Goal: Task Accomplishment & Management: Manage account settings

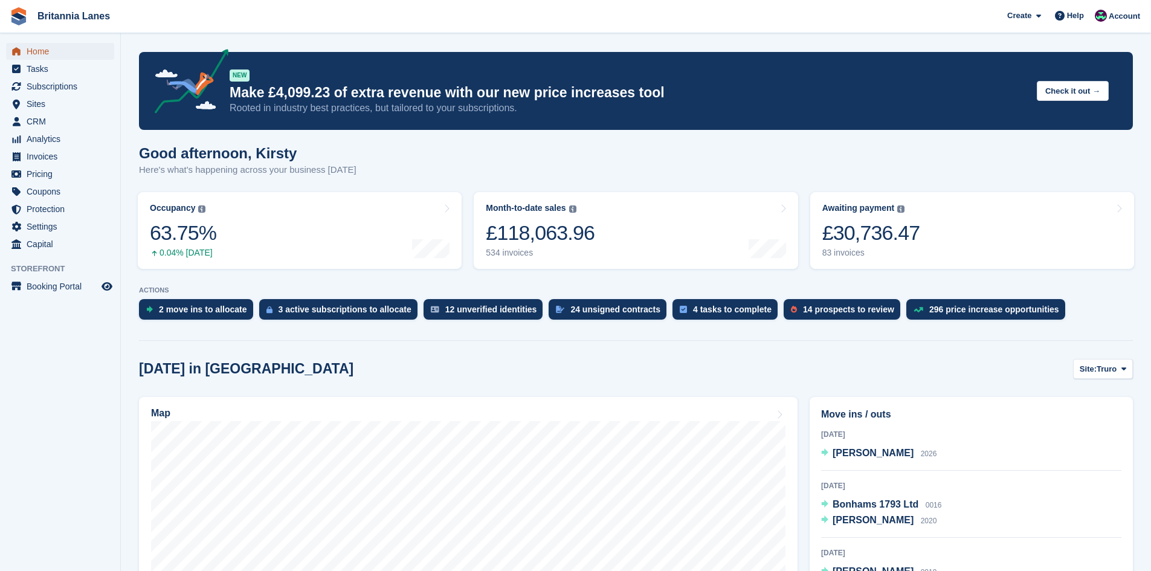
click at [58, 48] on span "Home" at bounding box center [63, 51] width 73 height 17
click at [836, 260] on link "Awaiting payment The total outstanding balance on all open invoices. £30,736.47…" at bounding box center [972, 230] width 324 height 77
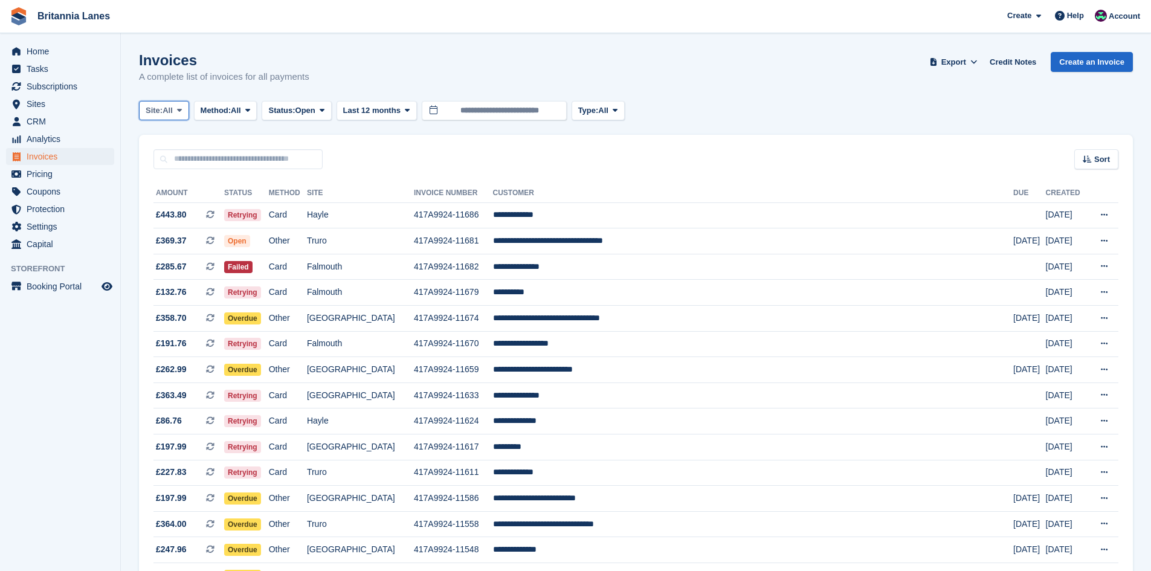
click at [163, 105] on span "Site:" at bounding box center [154, 111] width 17 height 12
click at [178, 236] on link "Hayle" at bounding box center [198, 226] width 109 height 22
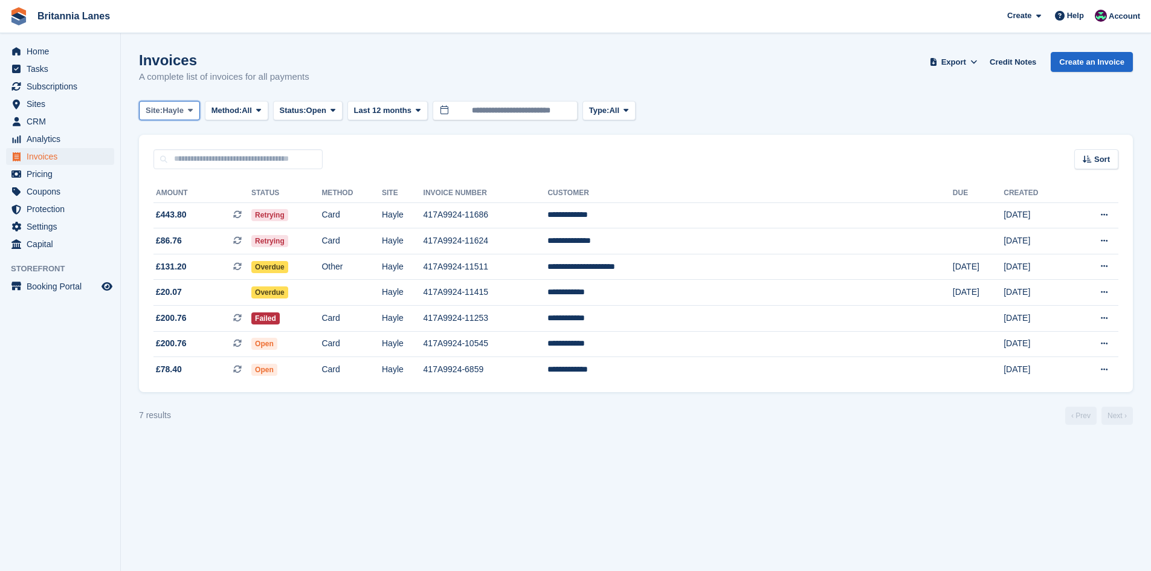
click at [173, 104] on button "Site: Hayle" at bounding box center [169, 111] width 61 height 20
click at [178, 189] on link "Falmouth" at bounding box center [198, 183] width 109 height 22
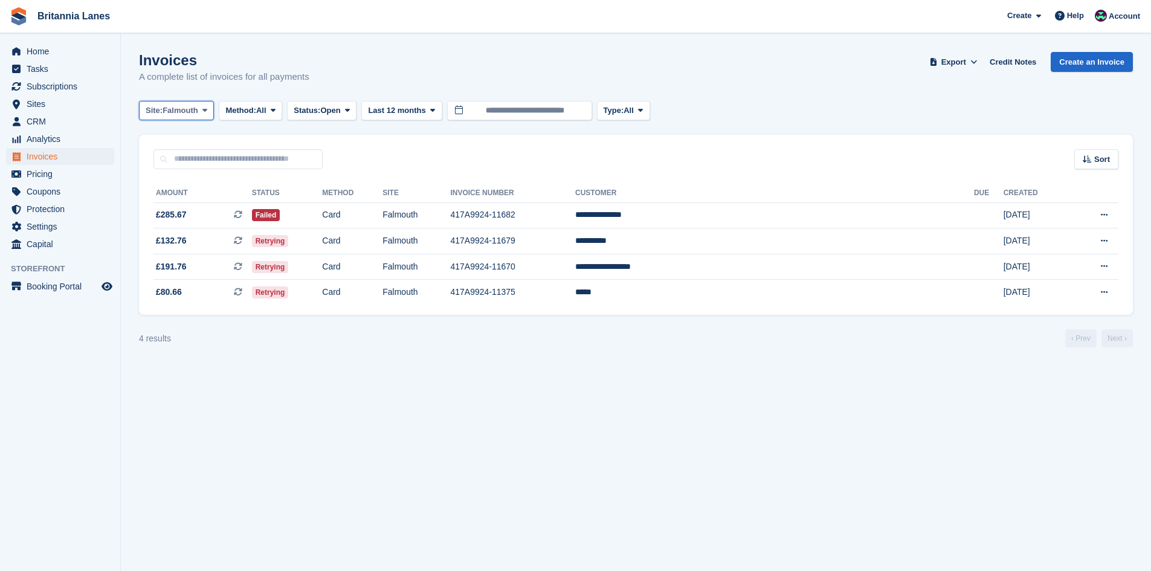
click at [175, 111] on span "Falmouth" at bounding box center [181, 111] width 36 height 12
click at [166, 161] on link "Truro" at bounding box center [198, 161] width 109 height 22
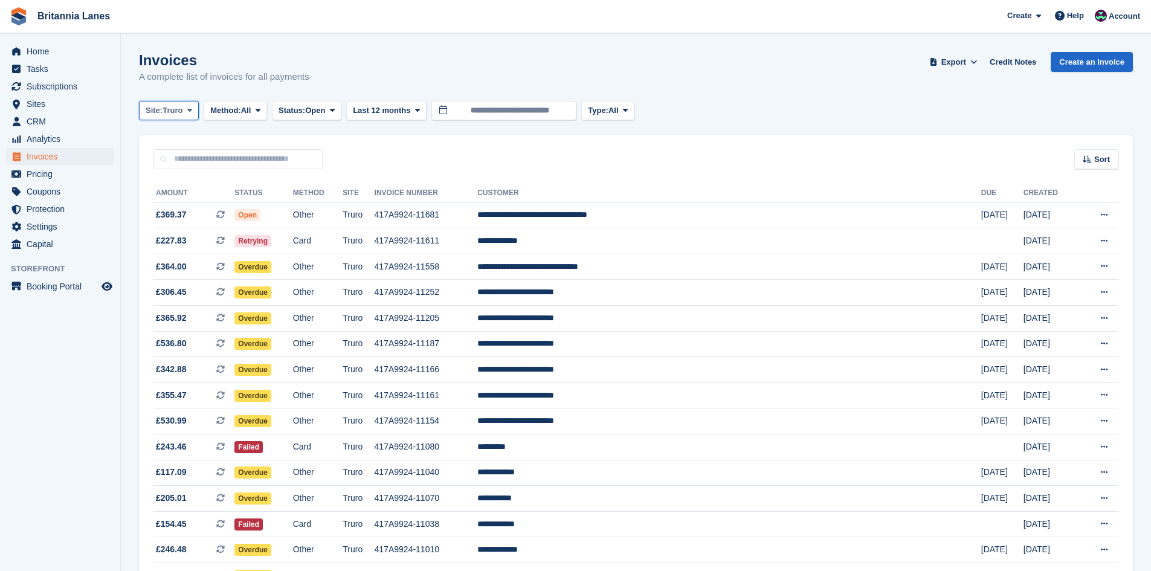
click at [178, 116] on span "Truro" at bounding box center [173, 111] width 20 height 12
click at [169, 202] on link "[GEOGRAPHIC_DATA]" at bounding box center [198, 204] width 109 height 22
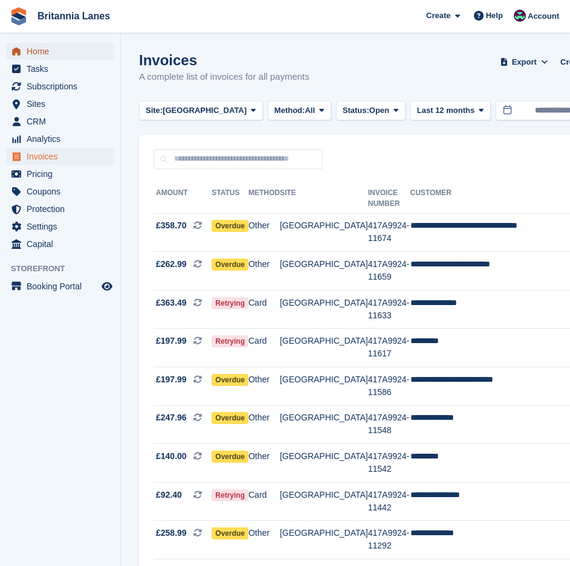
click at [54, 45] on span "Home" at bounding box center [63, 51] width 73 height 17
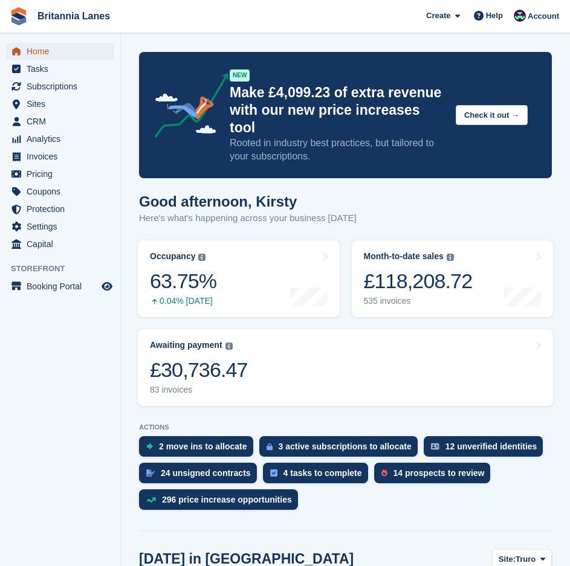
click at [43, 51] on span "Home" at bounding box center [63, 51] width 73 height 17
click at [42, 45] on span "Home" at bounding box center [63, 51] width 73 height 17
click at [48, 48] on span "Home" at bounding box center [63, 51] width 73 height 17
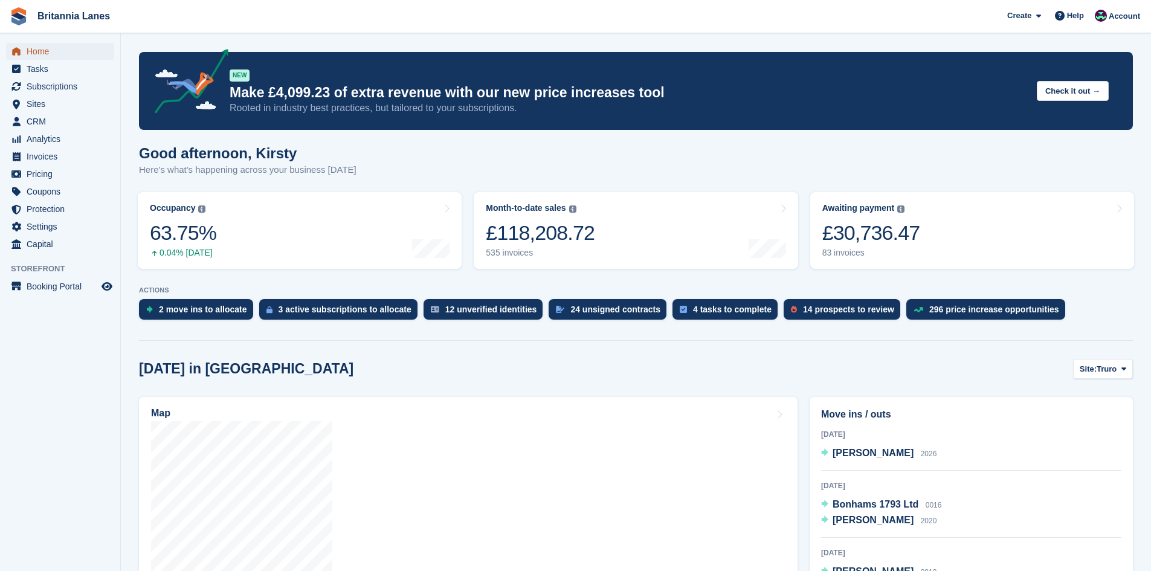
click at [46, 48] on span "Home" at bounding box center [63, 51] width 73 height 17
click at [569, 11] on span "Account" at bounding box center [1124, 16] width 31 height 12
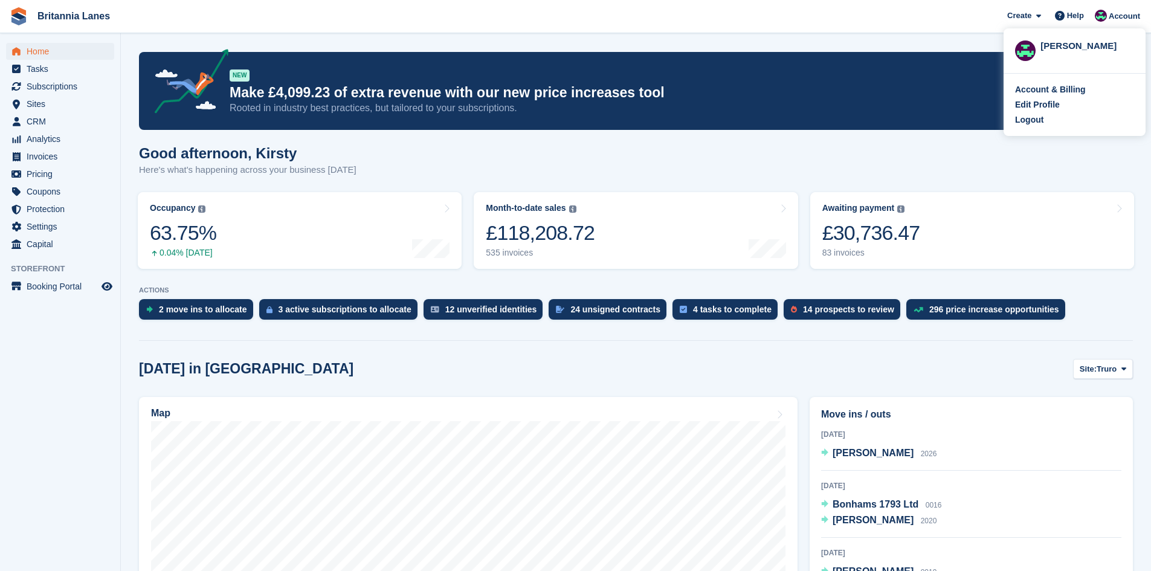
click at [569, 123] on div "Logout" at bounding box center [1029, 120] width 28 height 13
